Goal: Transaction & Acquisition: Purchase product/service

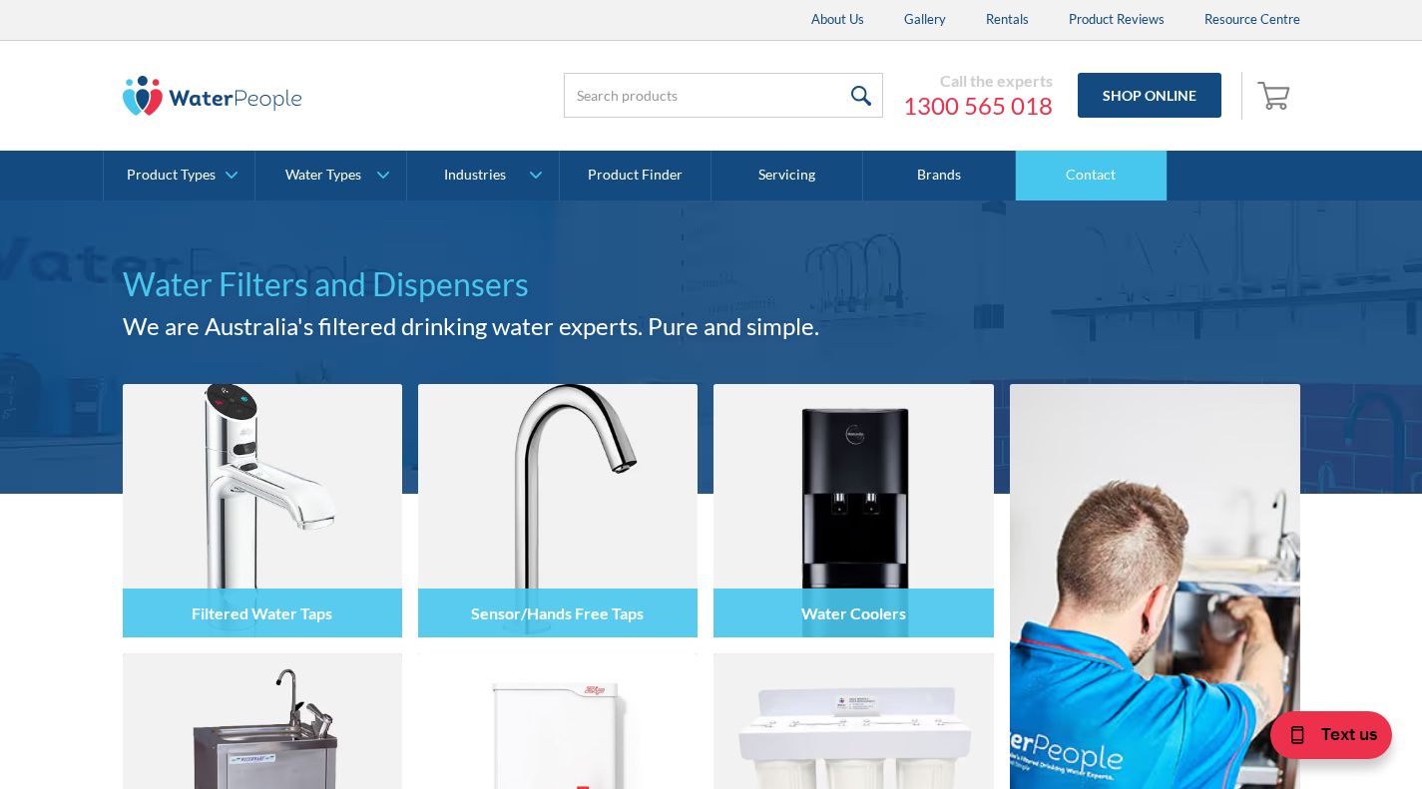
click at [1092, 169] on link "Contact" at bounding box center [1092, 176] width 152 height 50
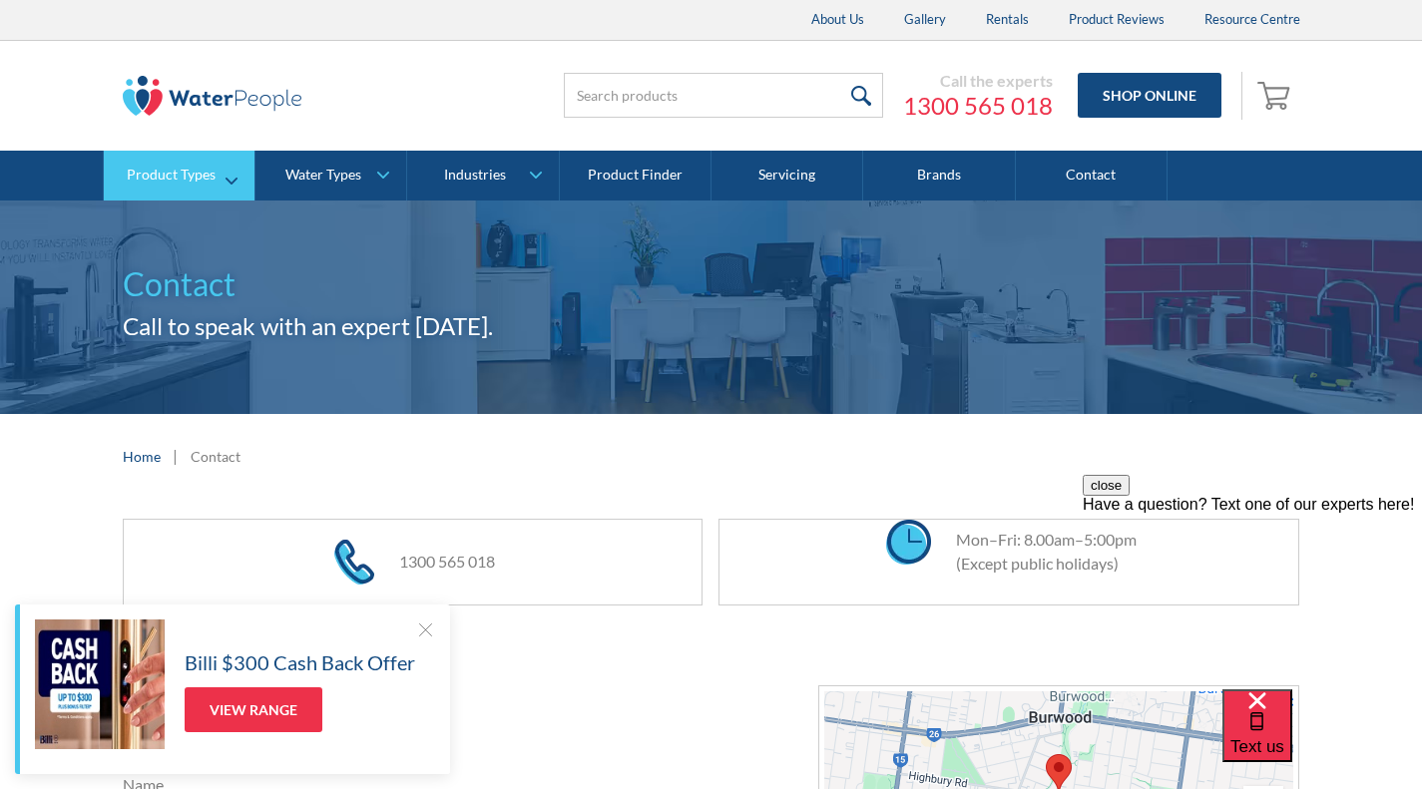
click at [224, 178] on link "Product Types" at bounding box center [179, 176] width 151 height 50
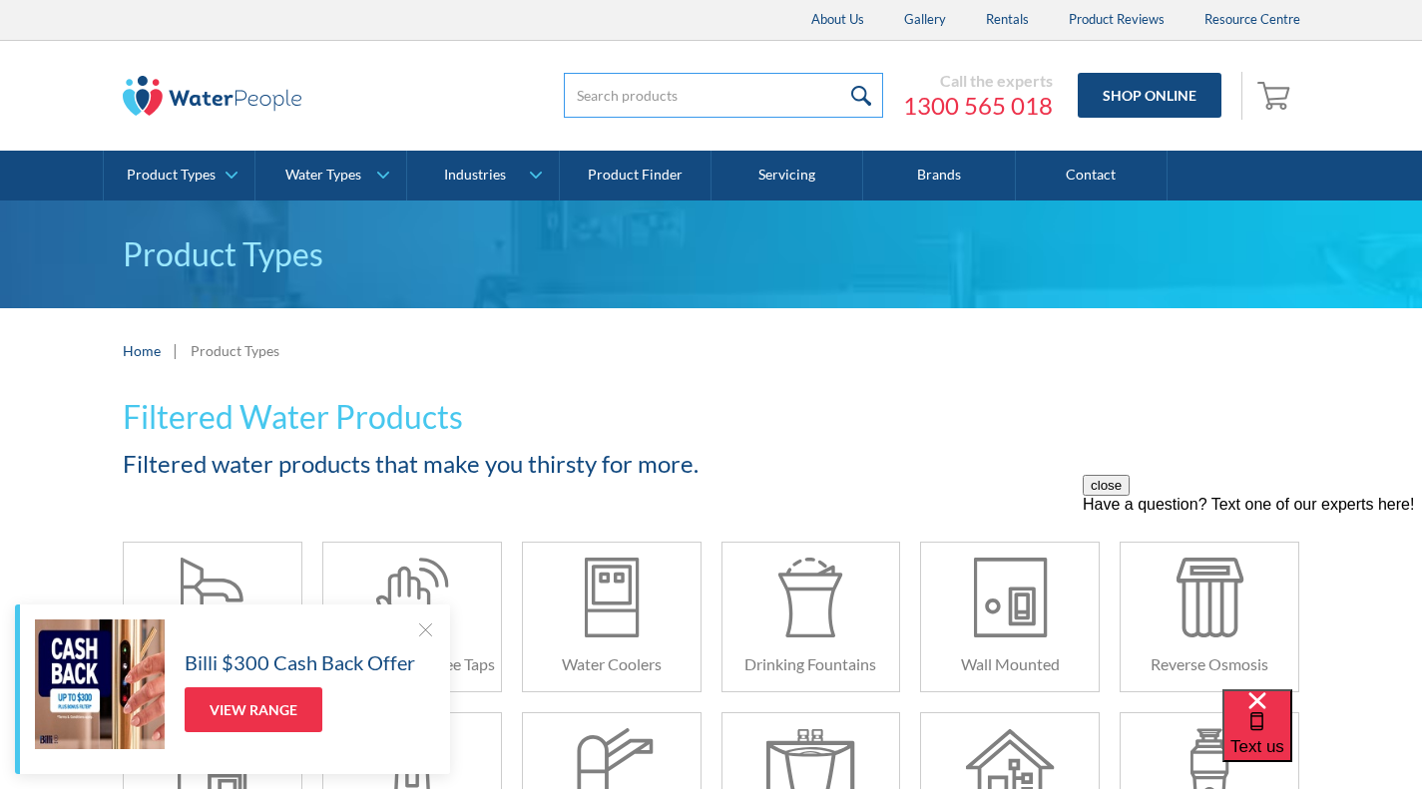
click at [697, 89] on input "search" at bounding box center [723, 95] width 319 height 45
type input "connector"
click at [840, 73] on input "submit" at bounding box center [861, 95] width 43 height 45
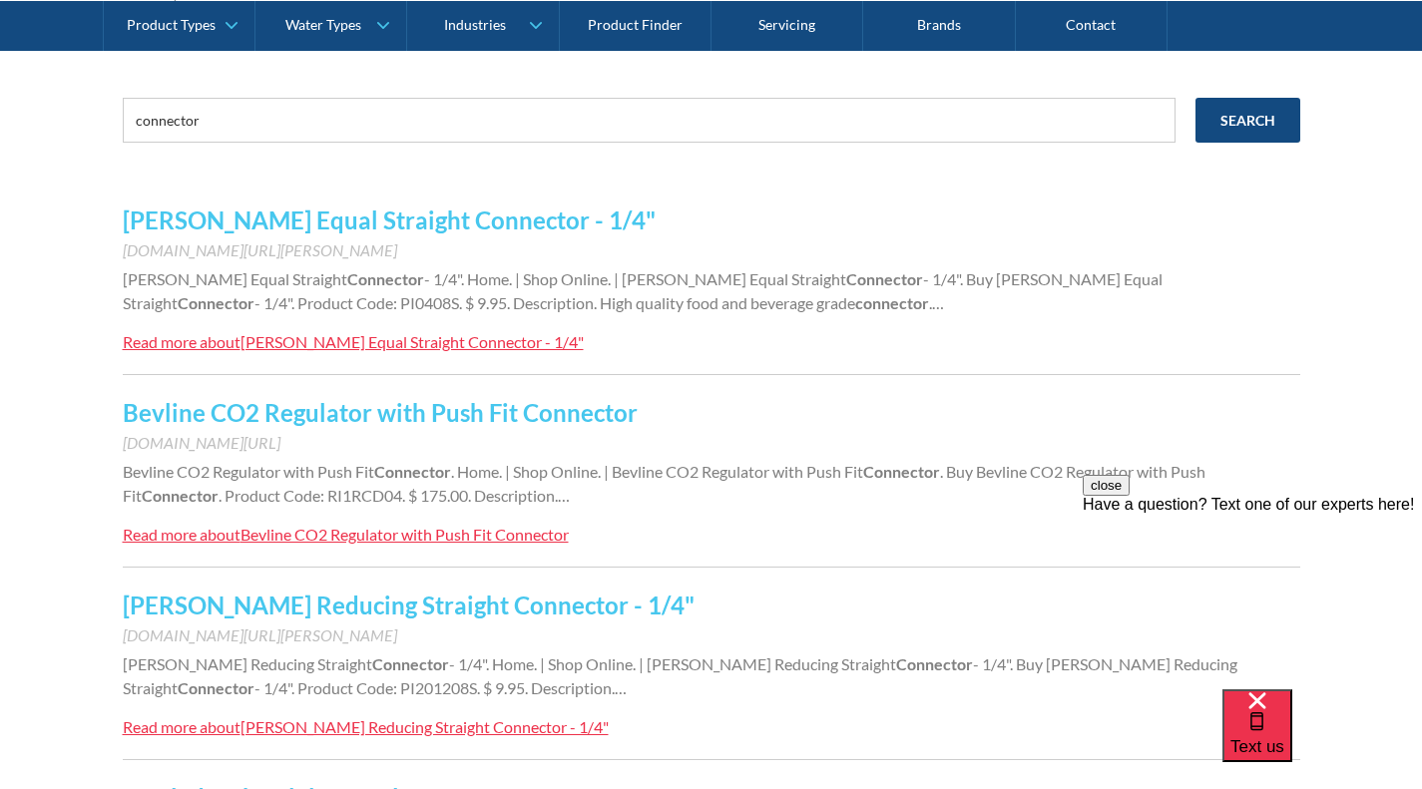
scroll to position [349, 0]
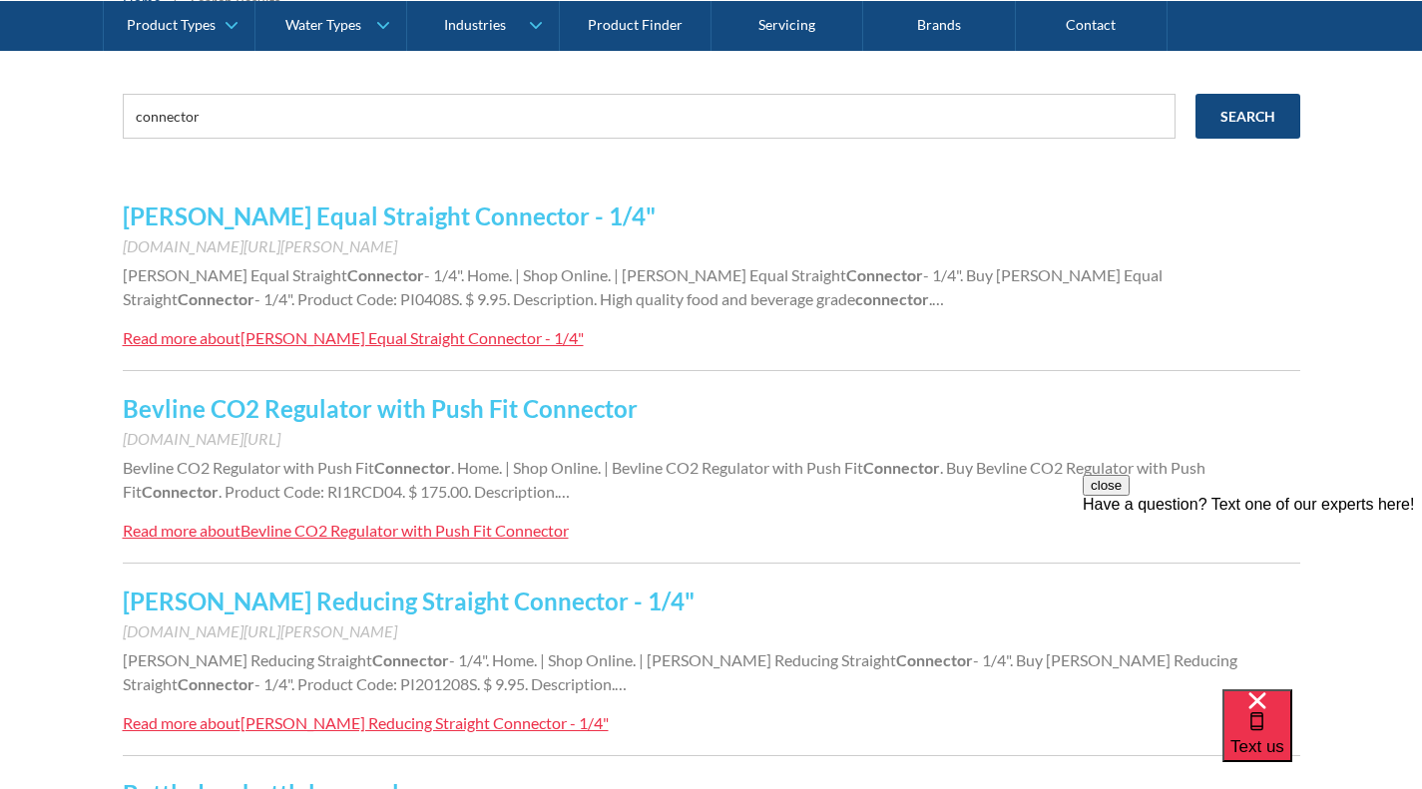
click at [483, 210] on link "[PERSON_NAME] Equal Straight Connector - 1/4"" at bounding box center [389, 216] width 533 height 29
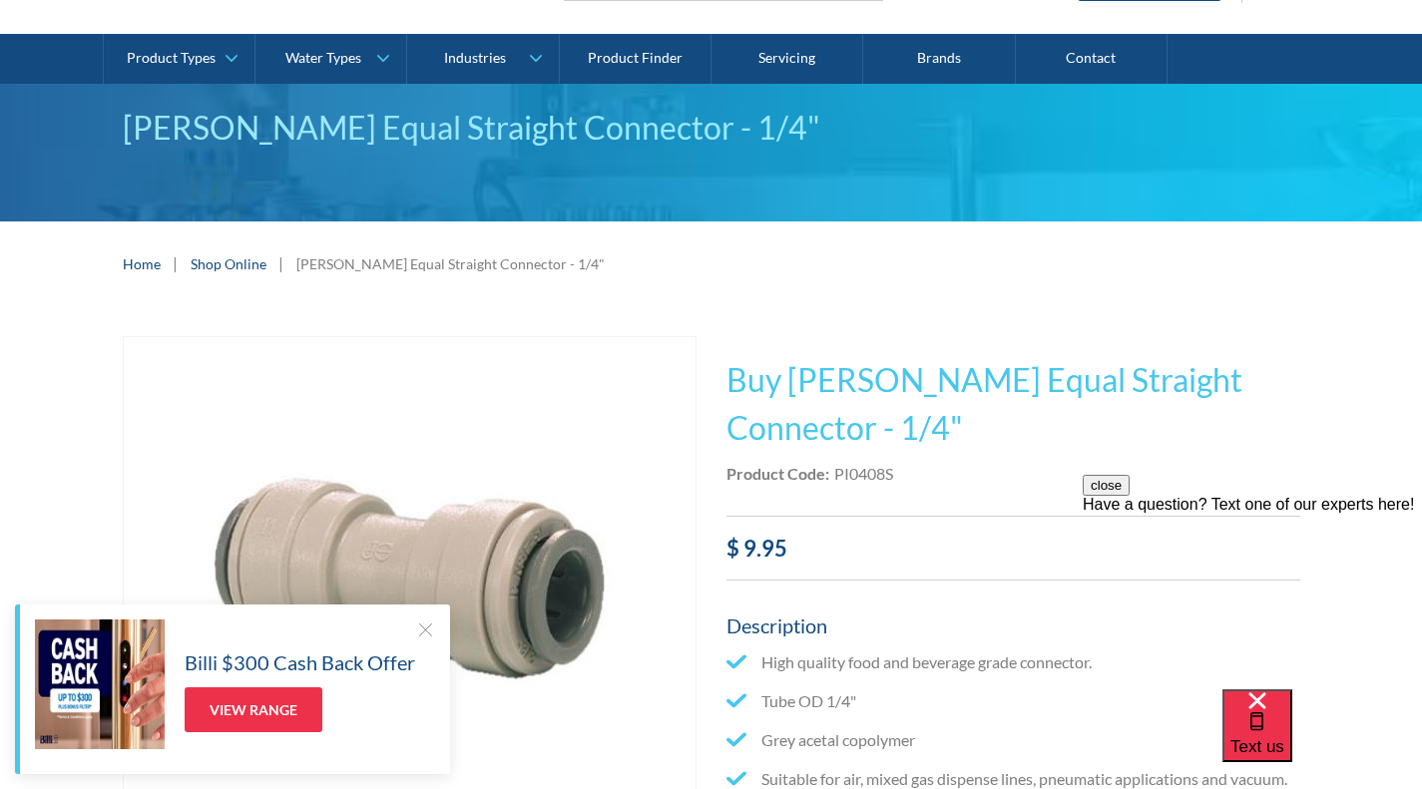
scroll to position [121, 0]
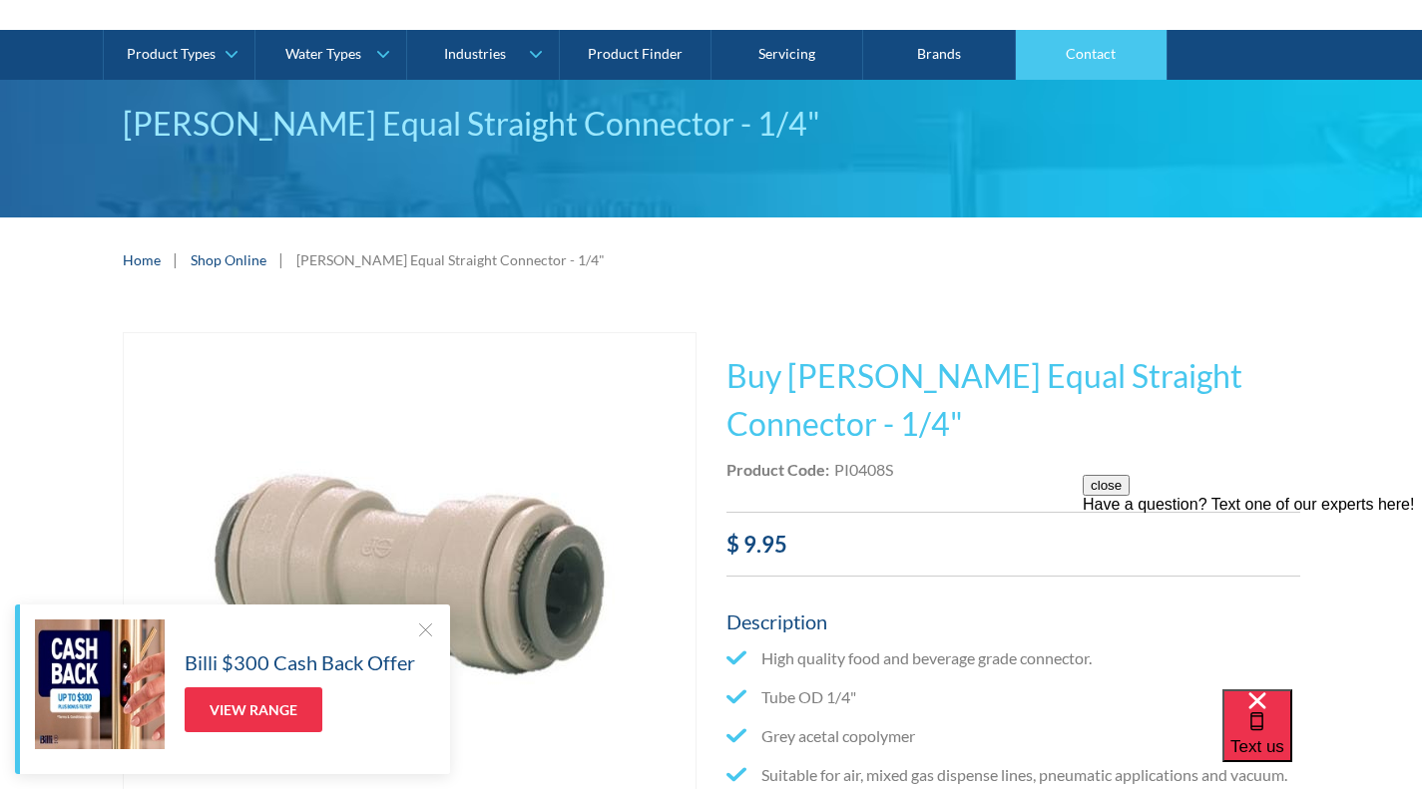
click at [1103, 56] on link "Contact" at bounding box center [1092, 55] width 152 height 50
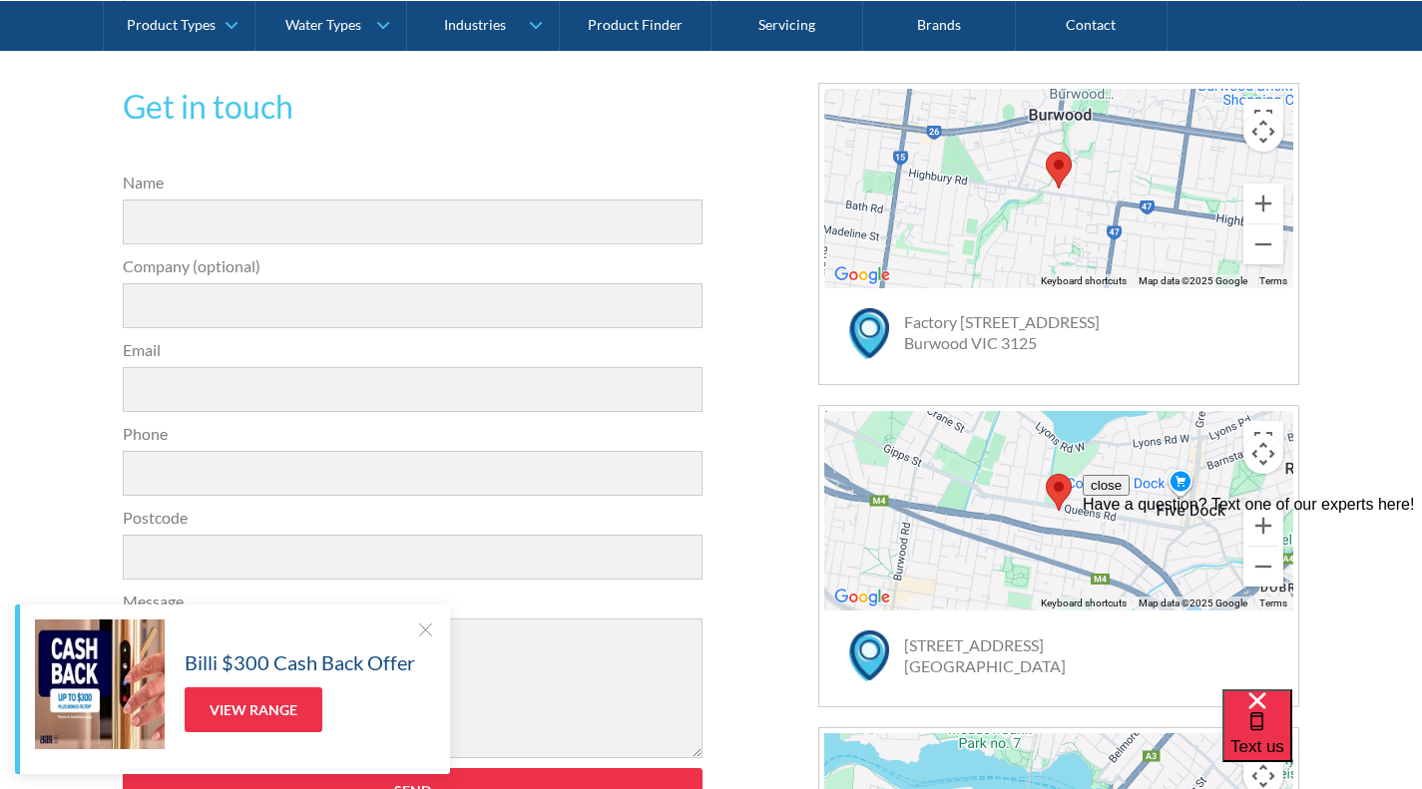
scroll to position [600, 0]
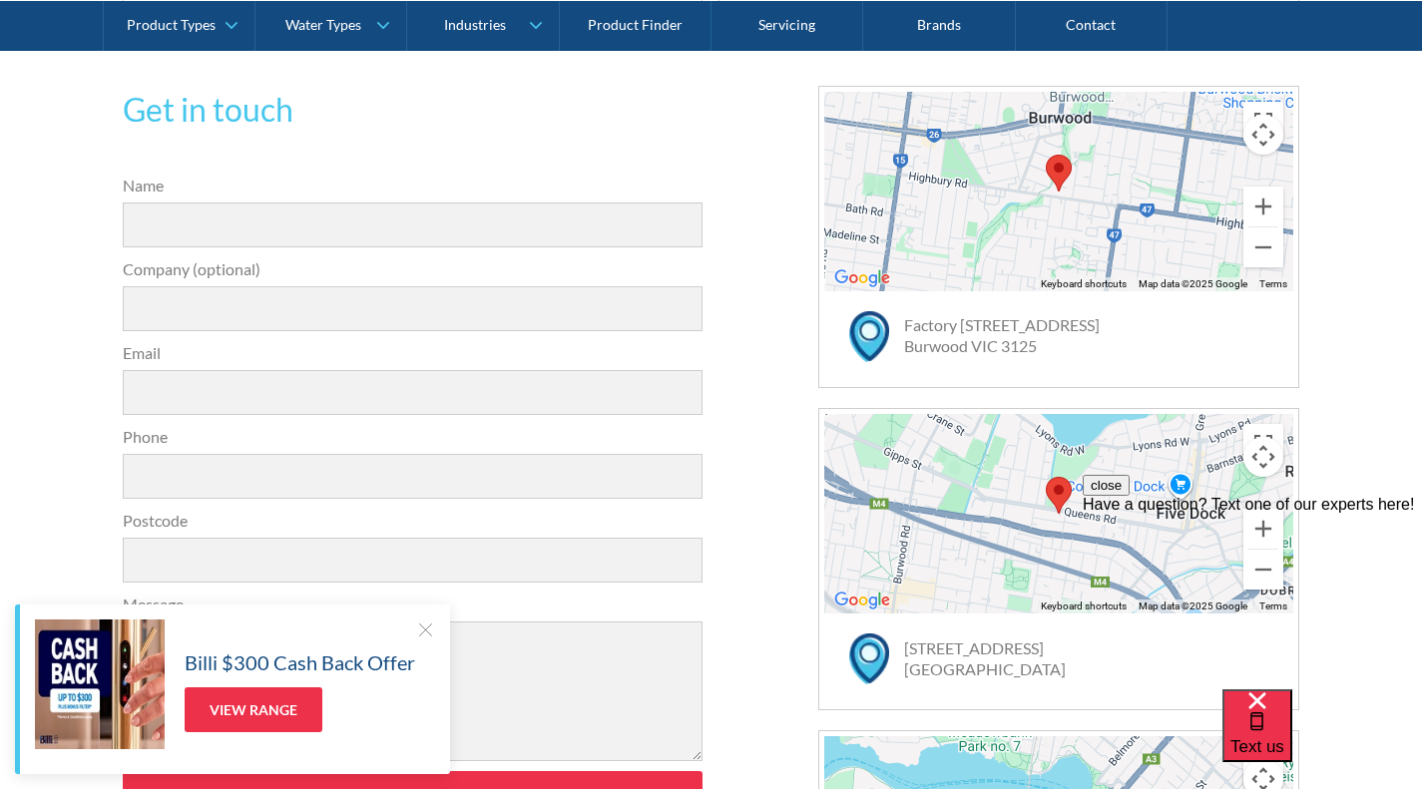
click at [423, 628] on div at bounding box center [425, 630] width 20 height 20
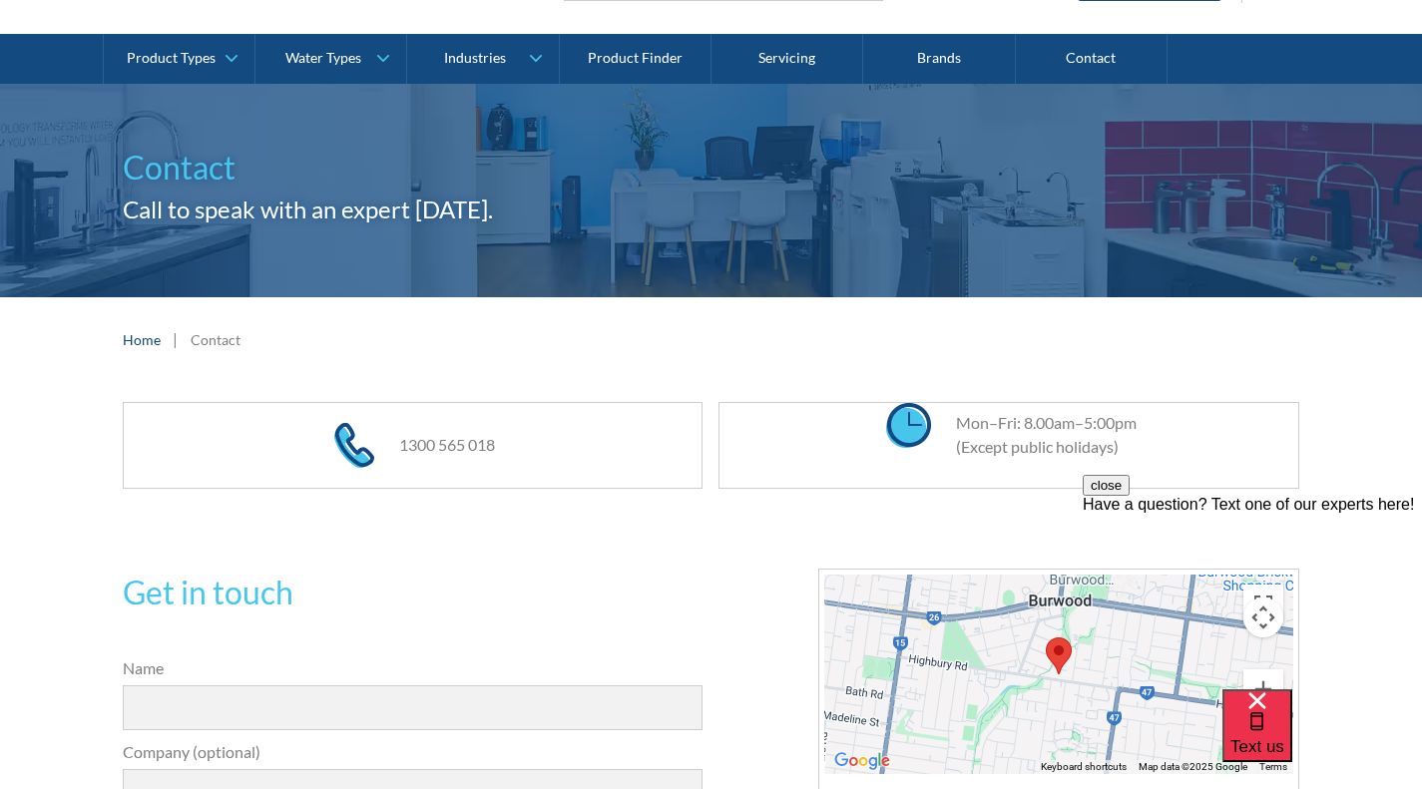
scroll to position [0, 0]
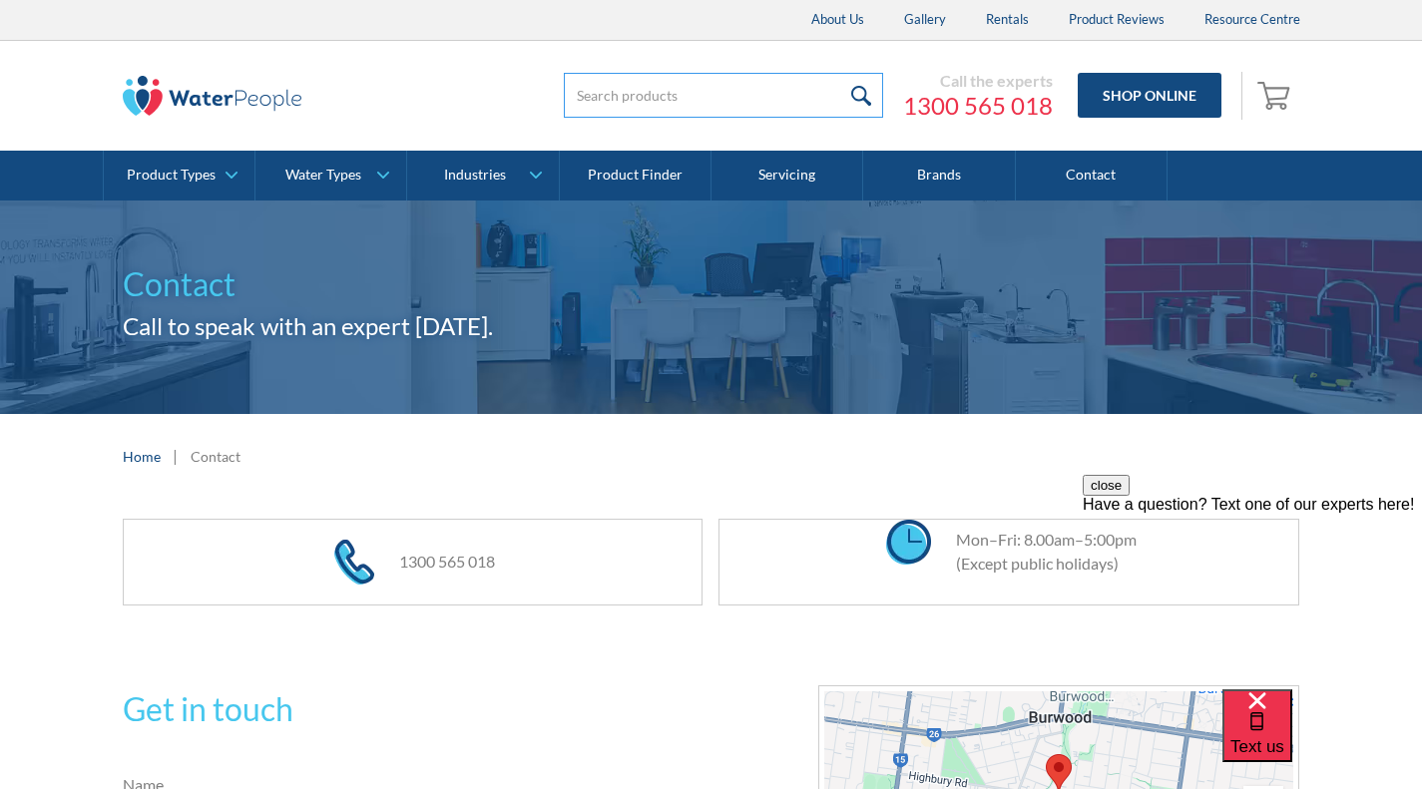
click at [713, 95] on input "search" at bounding box center [723, 95] width 319 height 45
type input "connector"
click at [840, 73] on input "submit" at bounding box center [861, 95] width 43 height 45
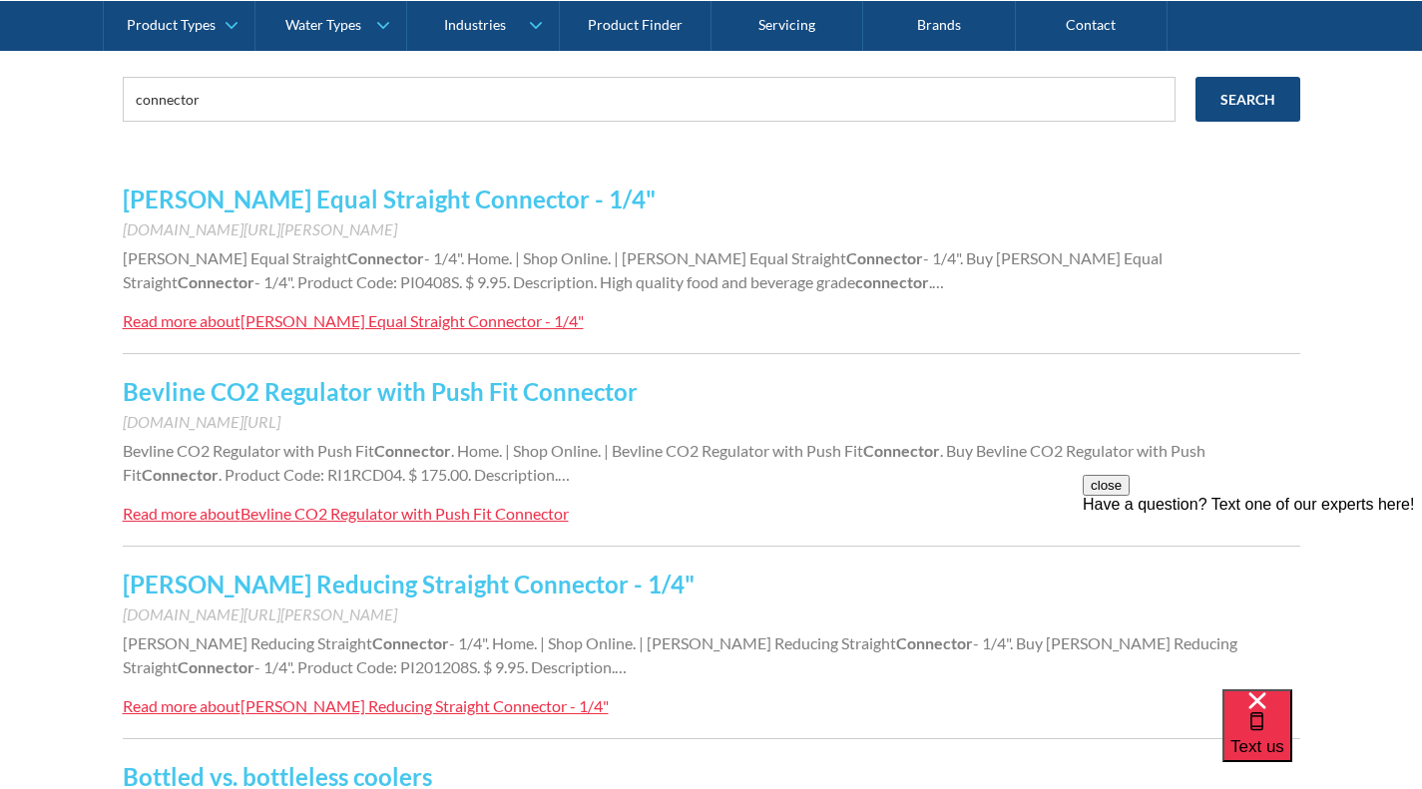
scroll to position [366, 0]
click at [462, 196] on link "[PERSON_NAME] Equal Straight Connector - 1/4"" at bounding box center [389, 199] width 533 height 29
click at [1106, 23] on link "Contact" at bounding box center [1092, 25] width 152 height 50
click at [338, 322] on div "[PERSON_NAME] Equal Straight Connector - 1/4"" at bounding box center [411, 320] width 343 height 19
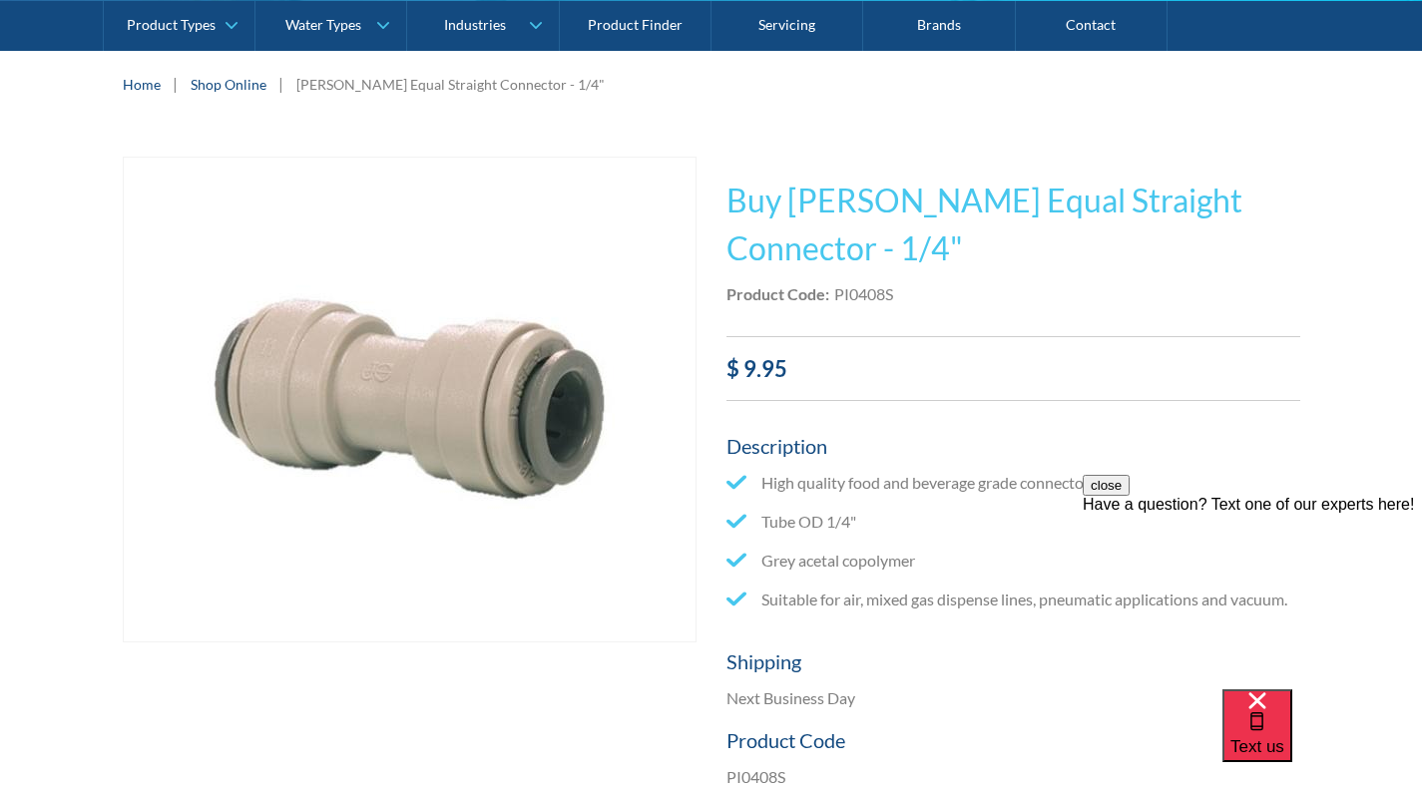
scroll to position [302, 0]
